Goal: Task Accomplishment & Management: Use online tool/utility

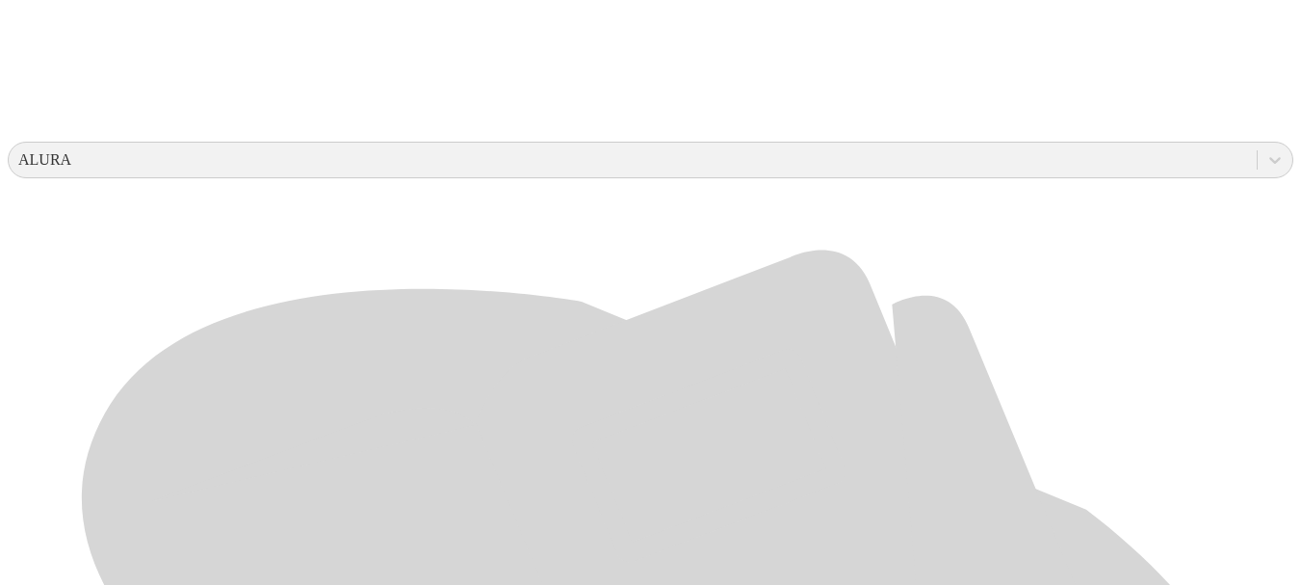
scroll to position [674, 0]
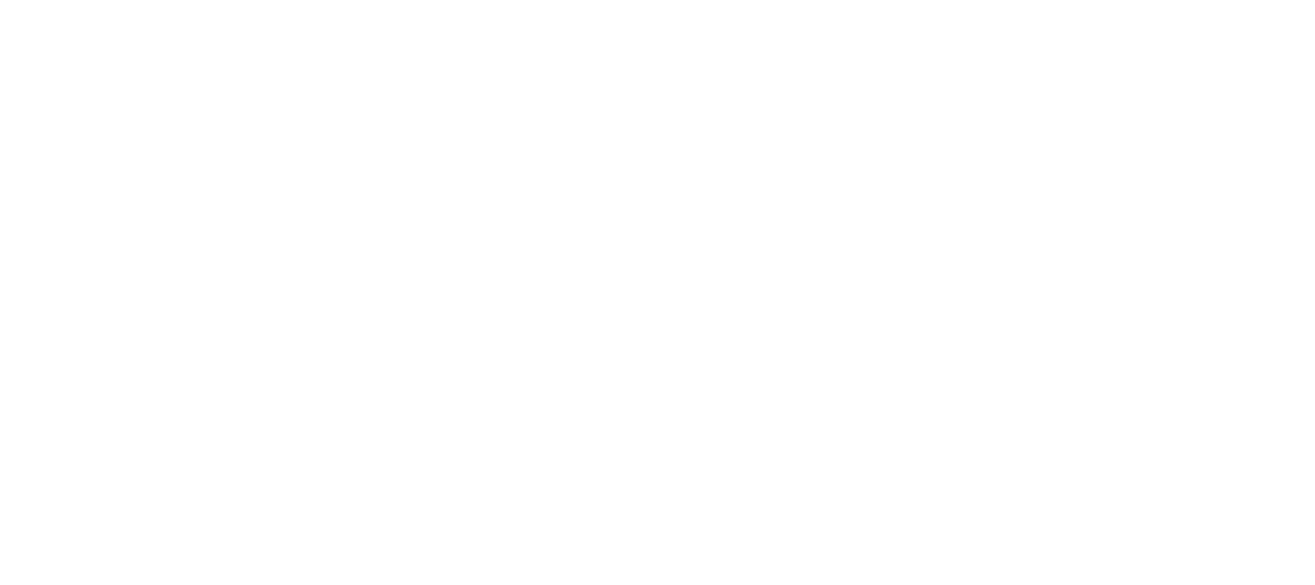
scroll to position [0, 0]
